Goal: Contribute content: Add original content to the website for others to see

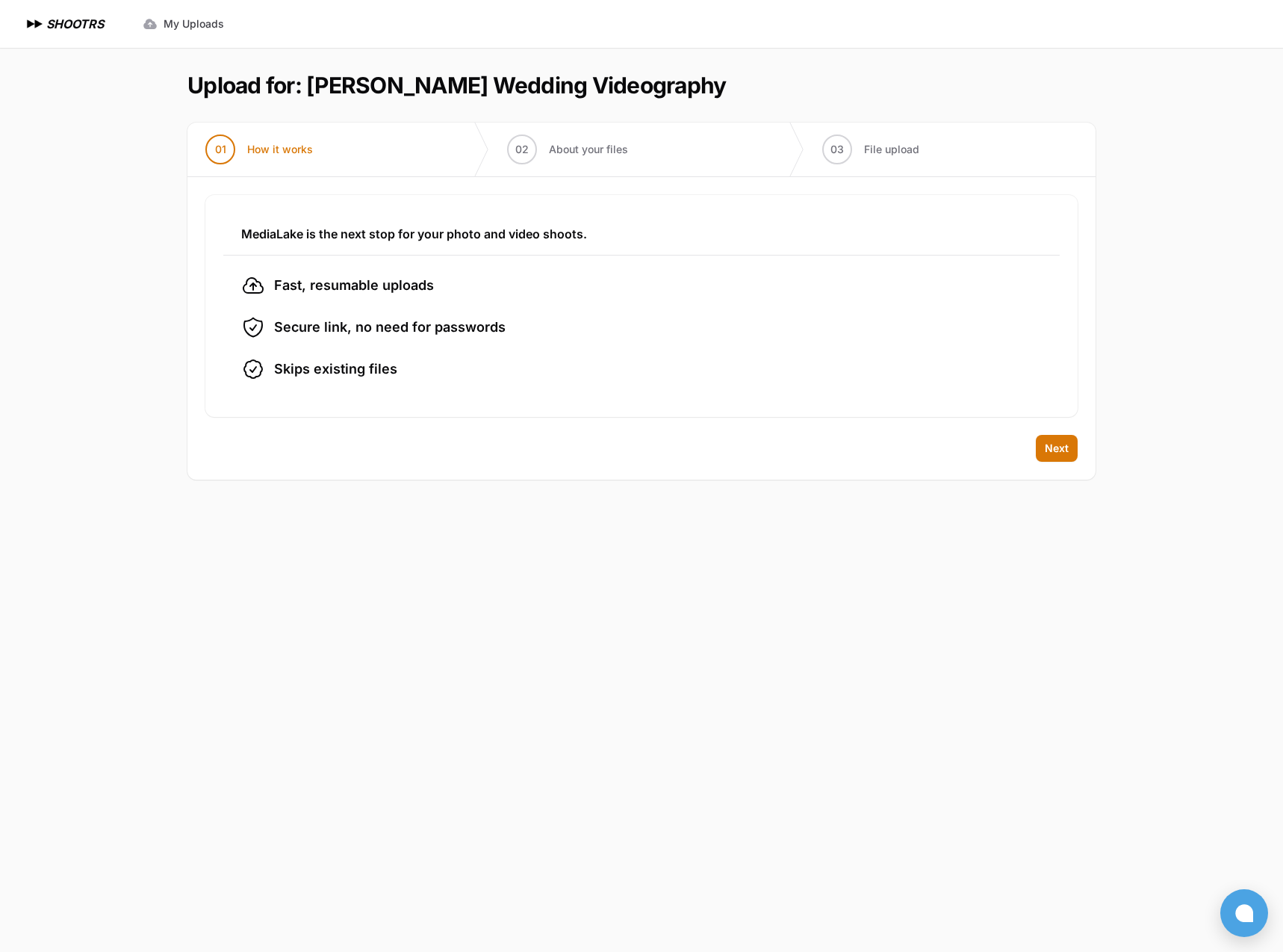
click at [834, 285] on li "Fast, resumable uploads" at bounding box center [642, 285] width 801 height 24
click at [1046, 440] on button "Next" at bounding box center [1056, 449] width 41 height 27
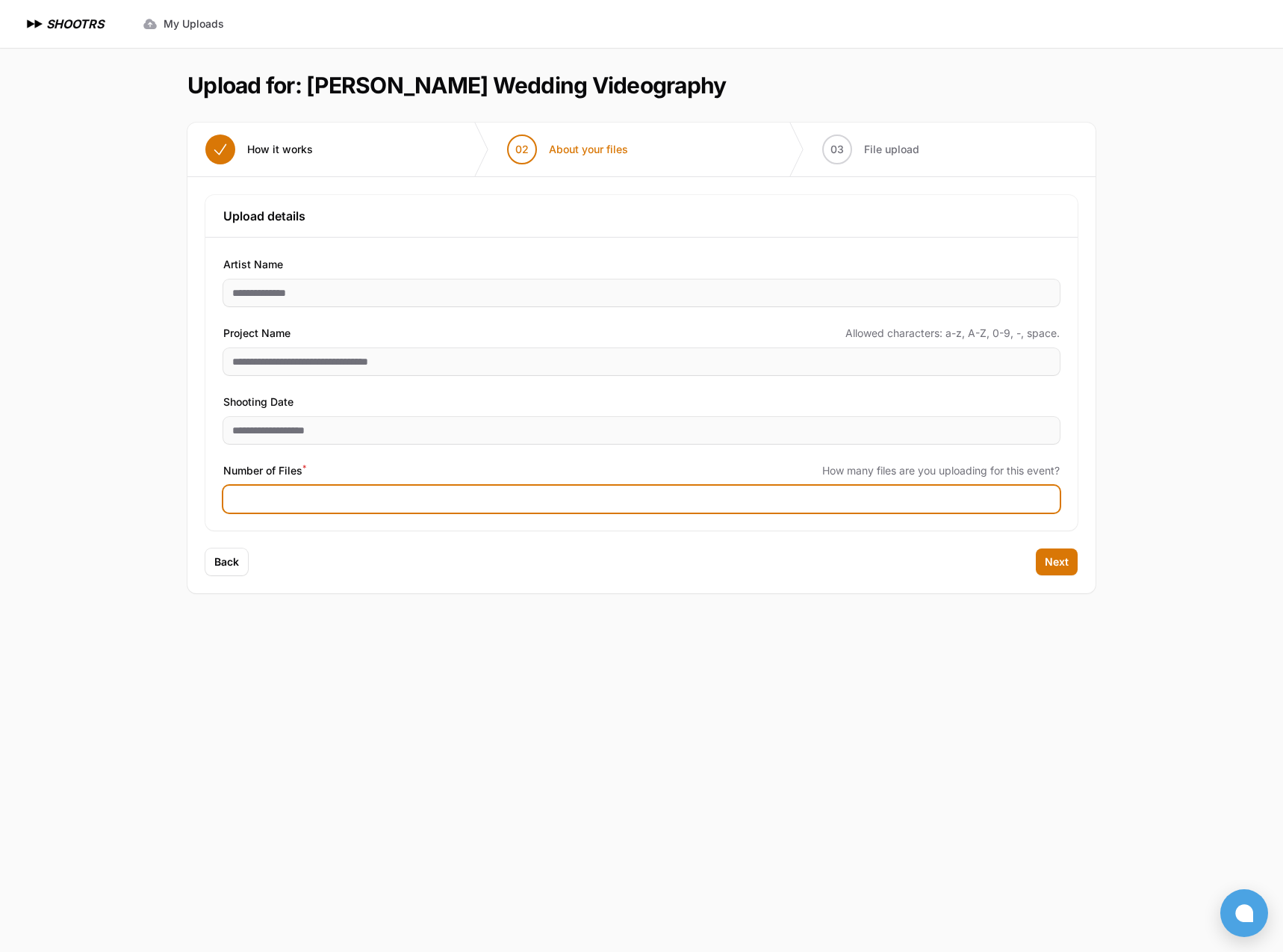
click at [862, 508] on input "Number of Files *" at bounding box center [641, 499] width 836 height 27
click at [611, 502] on input "Number of Files *" at bounding box center [641, 499] width 836 height 27
type input "***"
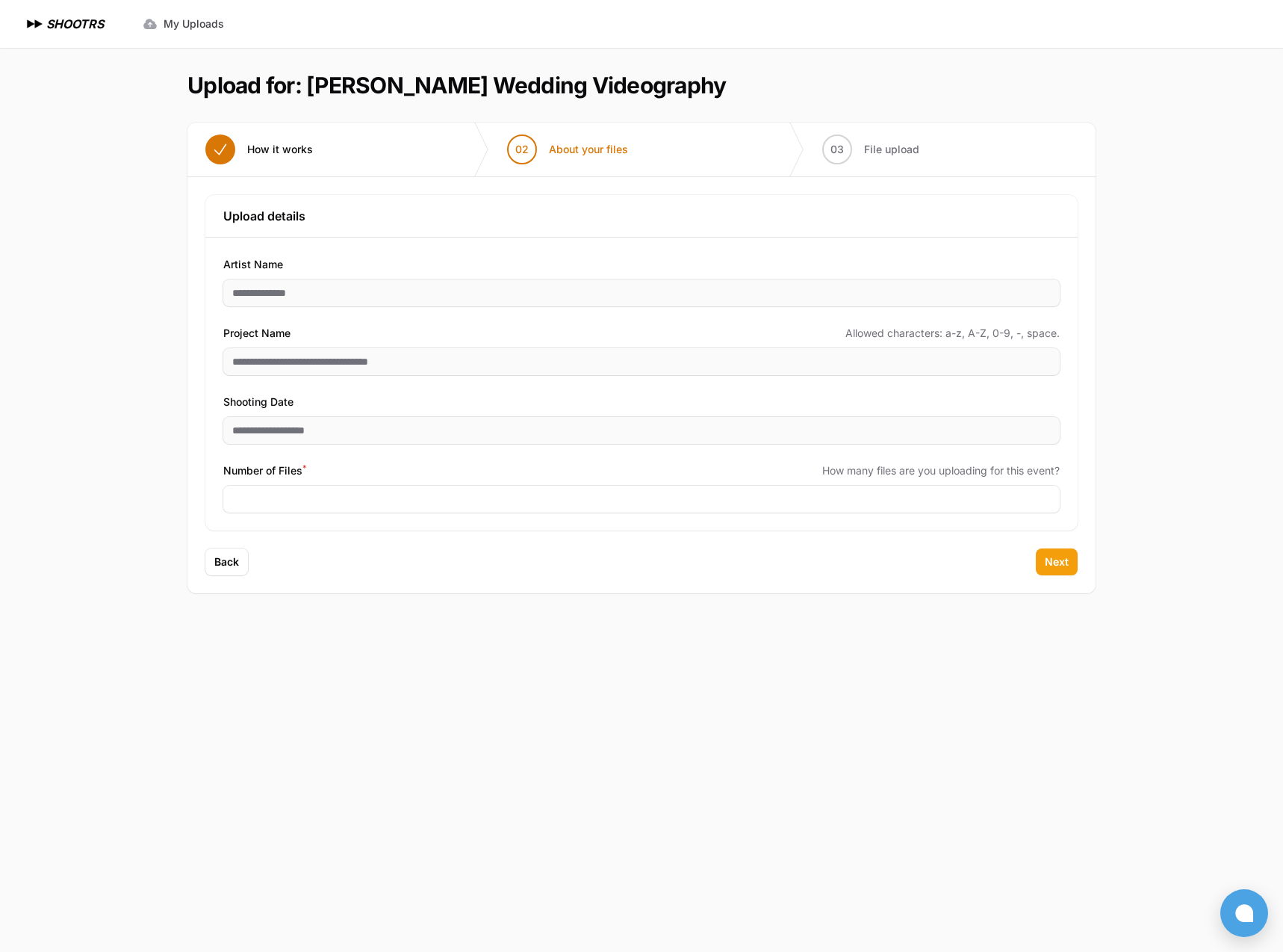
click at [1065, 563] on span "Next" at bounding box center [1057, 562] width 24 height 15
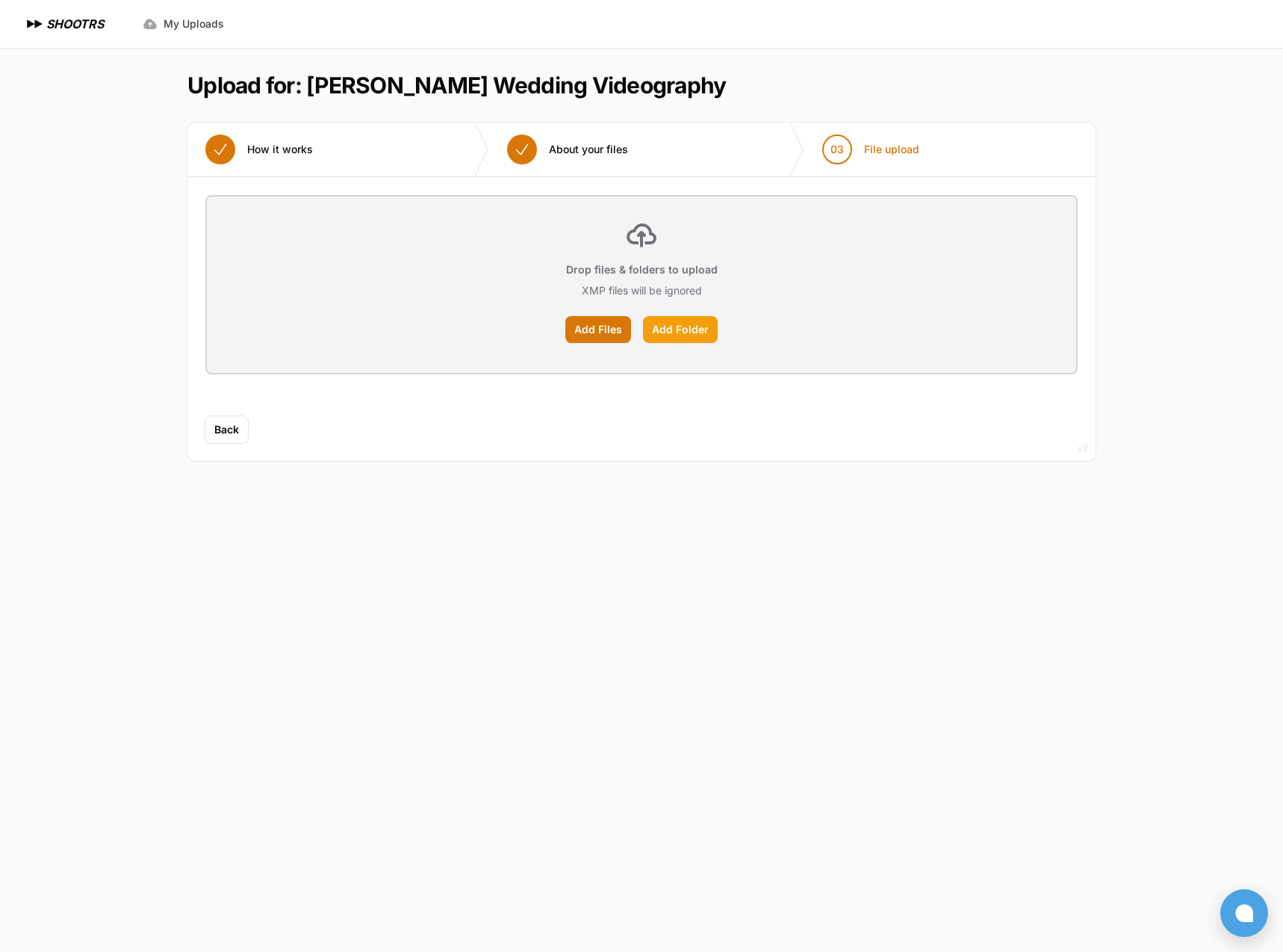
click at [689, 322] on label "Add Folder" at bounding box center [680, 329] width 75 height 27
click at [0, 0] on input "Add Folder" at bounding box center [0, 0] width 0 height 0
